Goal: Task Accomplishment & Management: Manage account settings

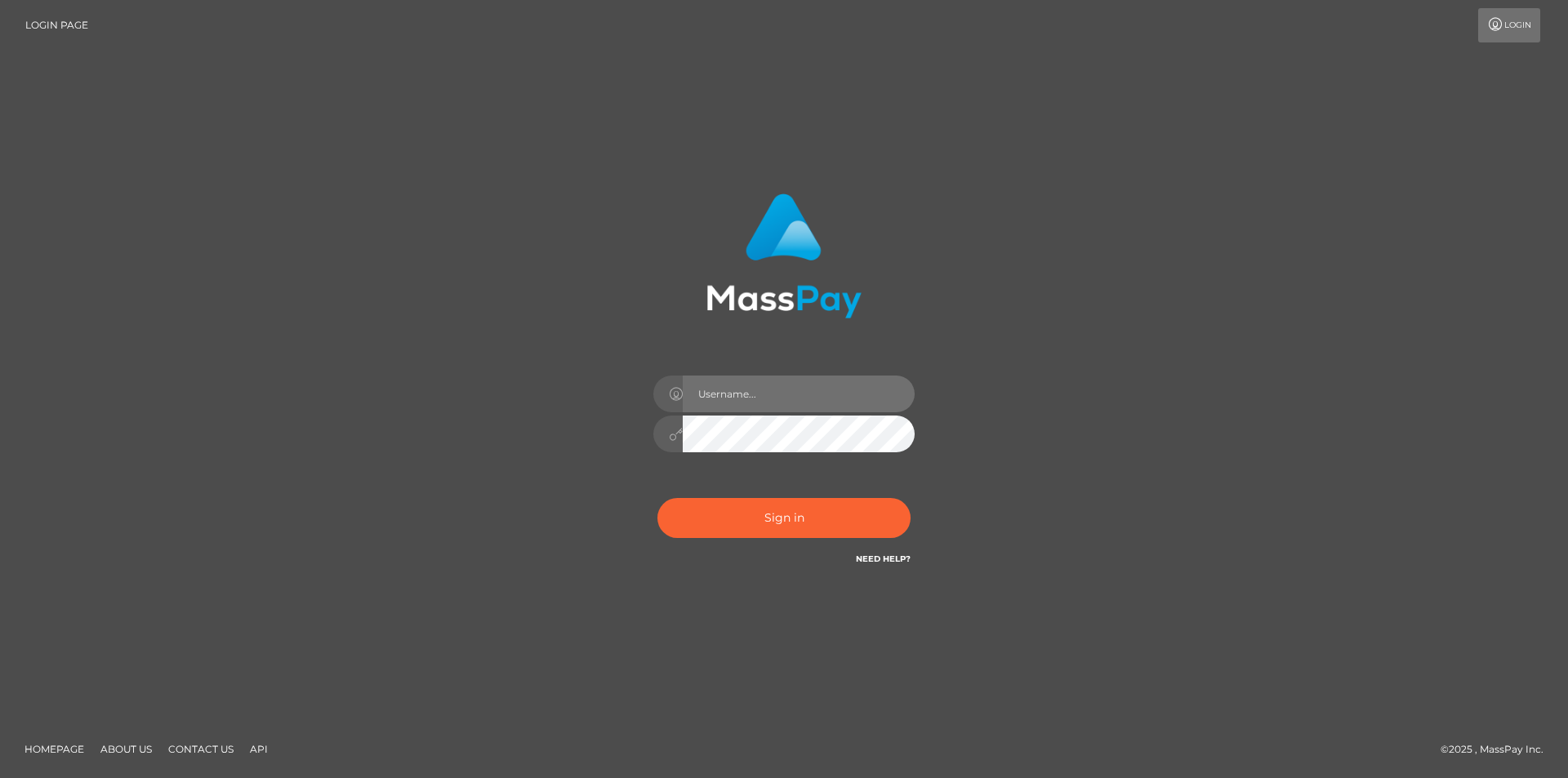
click at [776, 382] on input "text" at bounding box center [798, 394] width 232 height 37
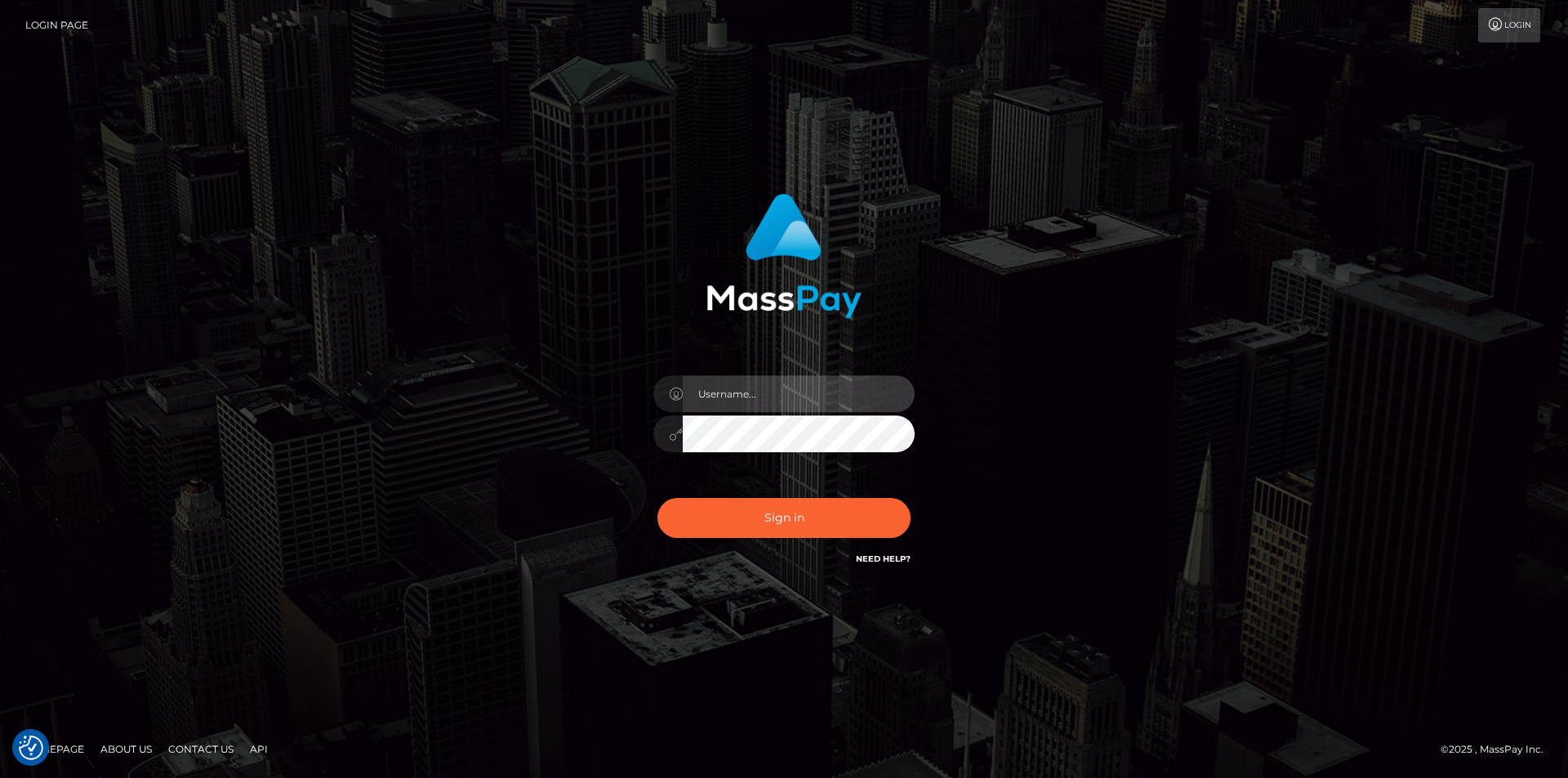
type input "alex.tp"
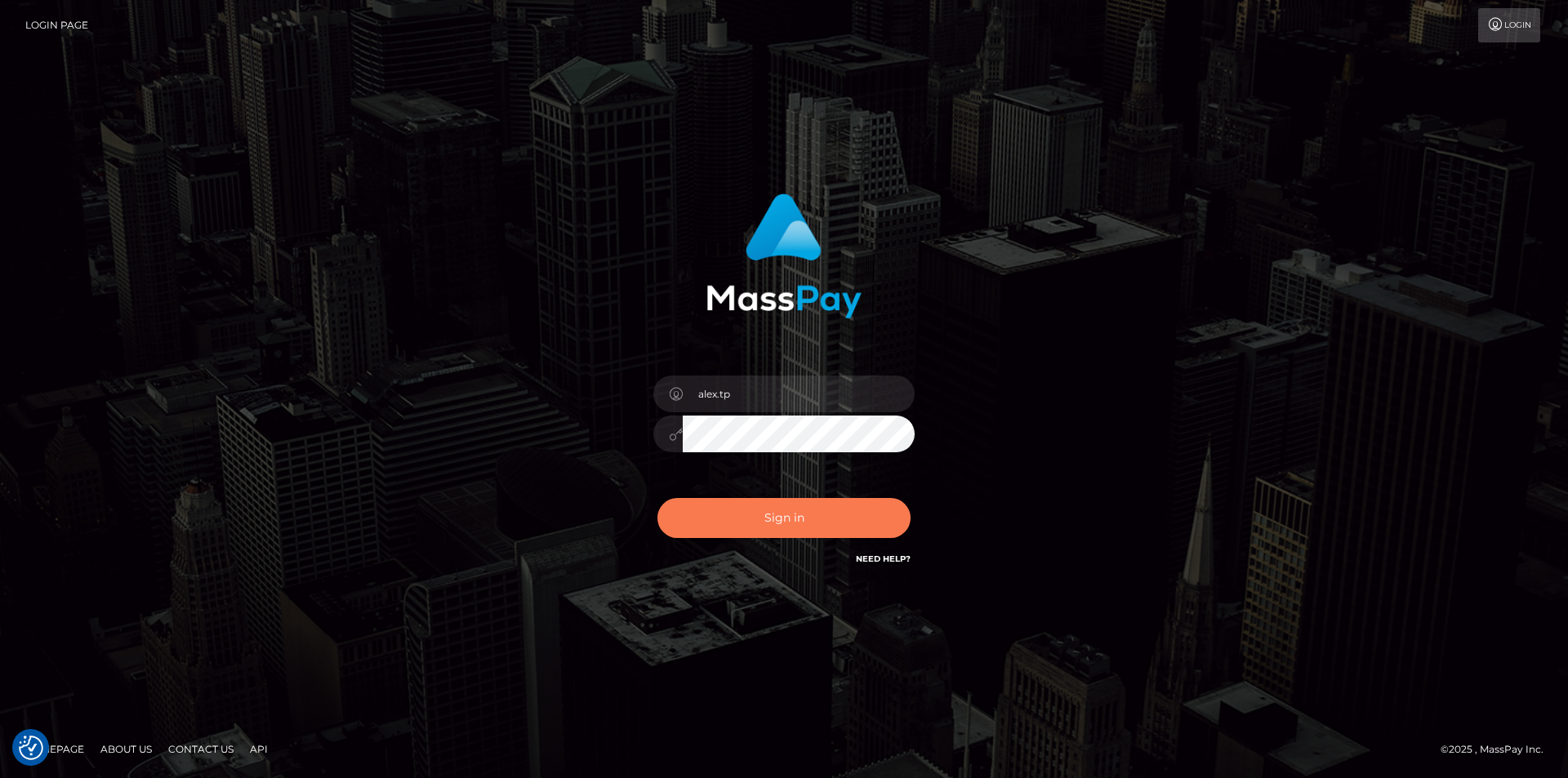
click at [784, 528] on button "Sign in" at bounding box center [783, 518] width 253 height 40
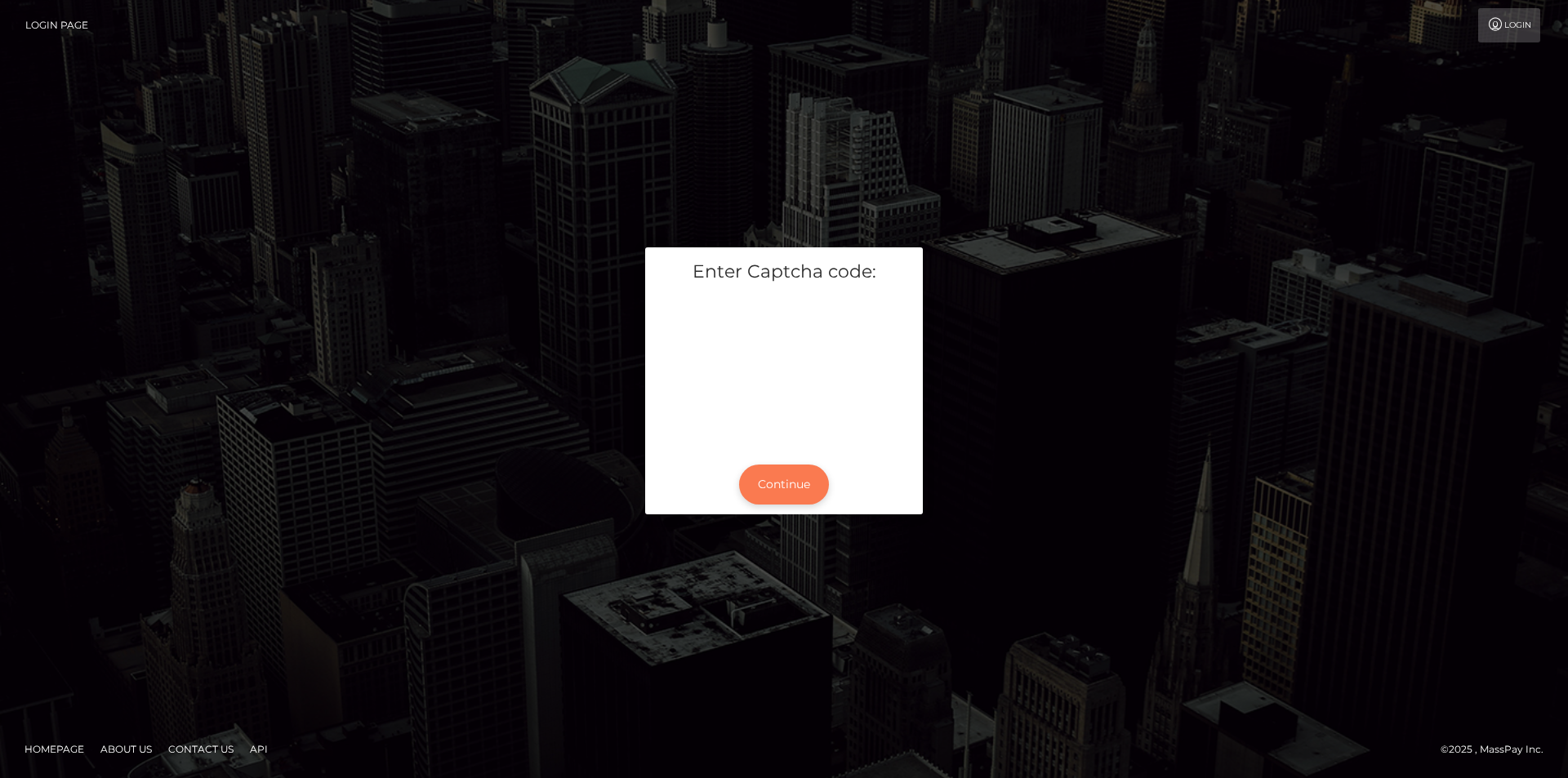
click at [771, 480] on button "Continue" at bounding box center [783, 485] width 90 height 40
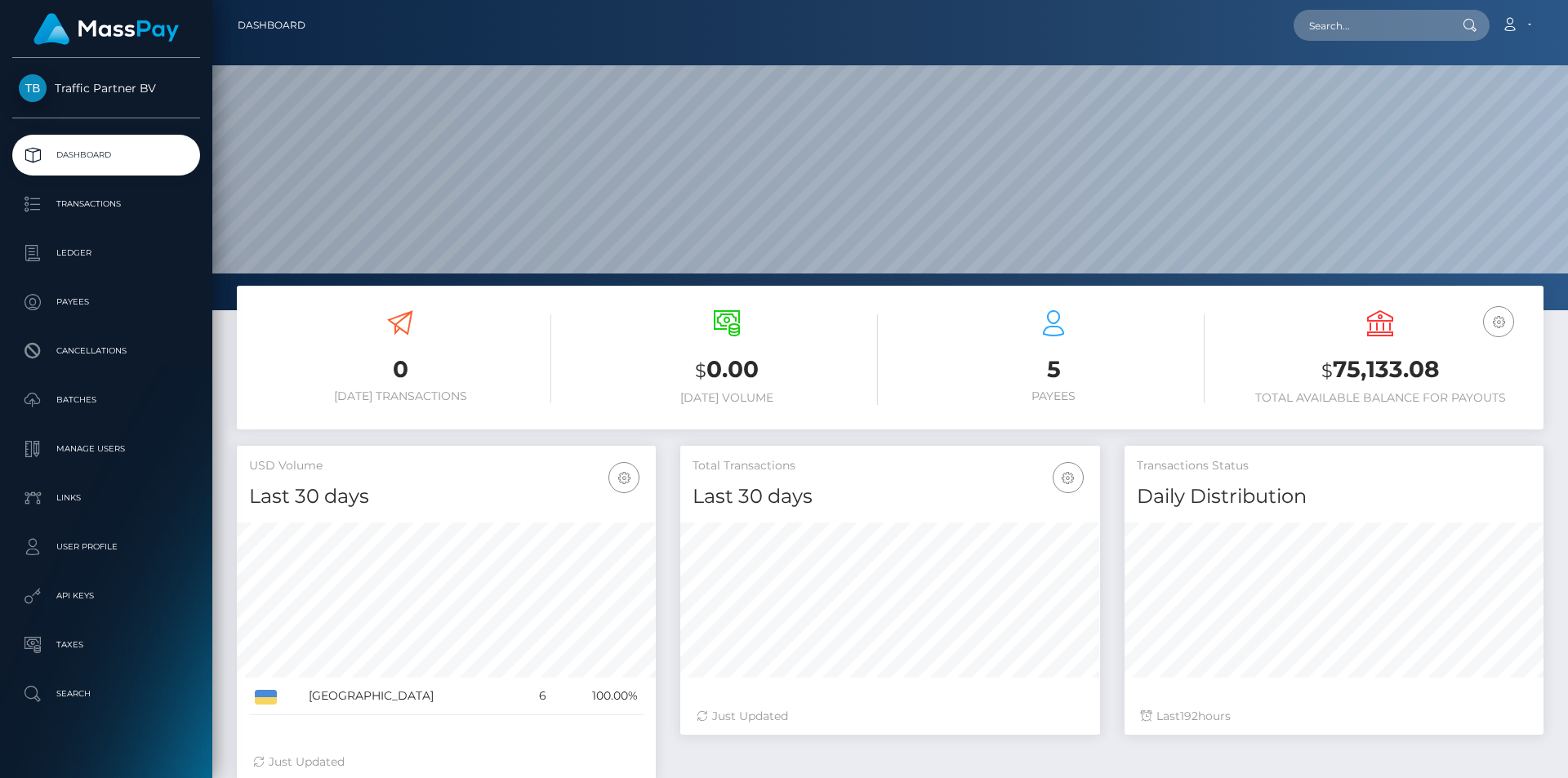
scroll to position [290, 419]
